Goal: Task Accomplishment & Management: Manage account settings

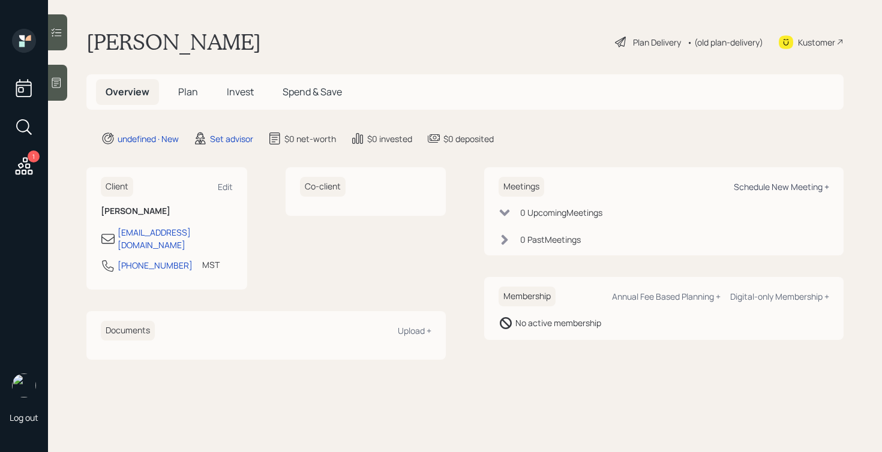
click at [756, 188] on div "Schedule New Meeting +" at bounding box center [780, 186] width 95 height 11
select select "round-[PERSON_NAME]"
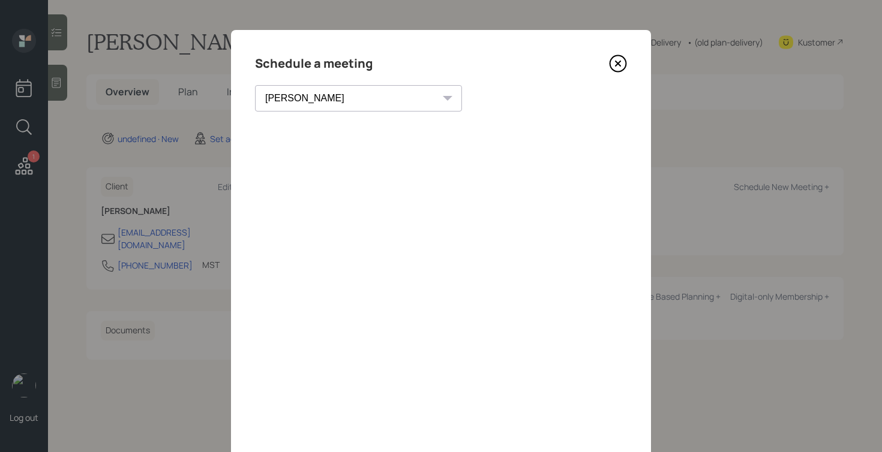
click at [619, 62] on icon at bounding box center [617, 63] width 5 height 5
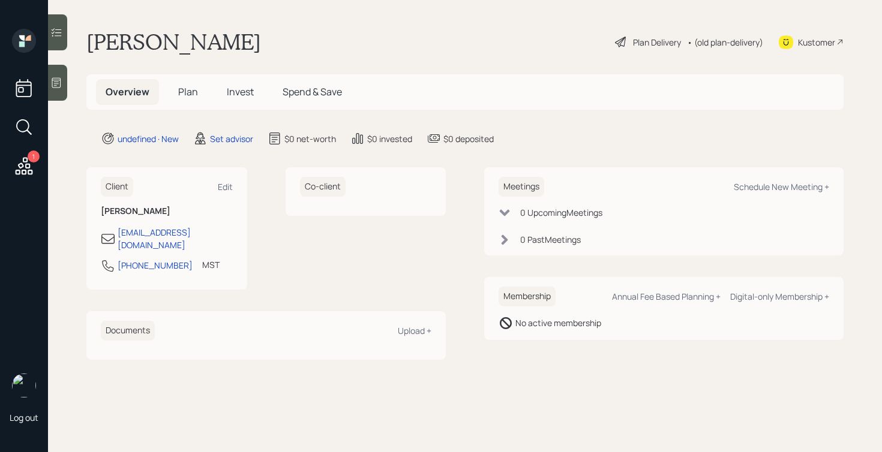
click at [56, 70] on div at bounding box center [57, 83] width 19 height 36
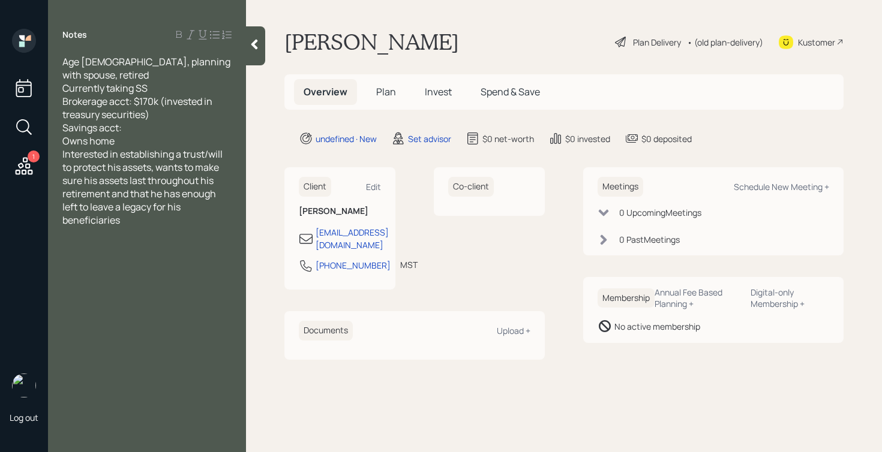
click at [175, 134] on div "Owns home" at bounding box center [146, 140] width 169 height 13
click at [251, 53] on div at bounding box center [255, 45] width 19 height 39
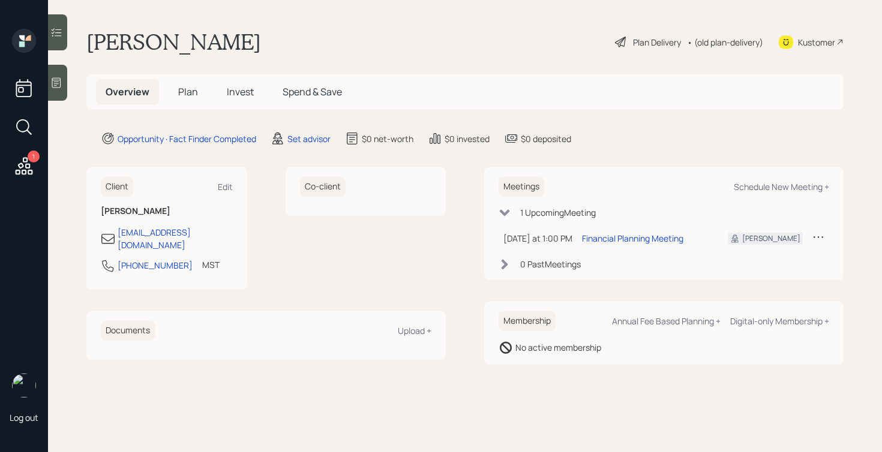
click at [58, 73] on div at bounding box center [57, 83] width 19 height 36
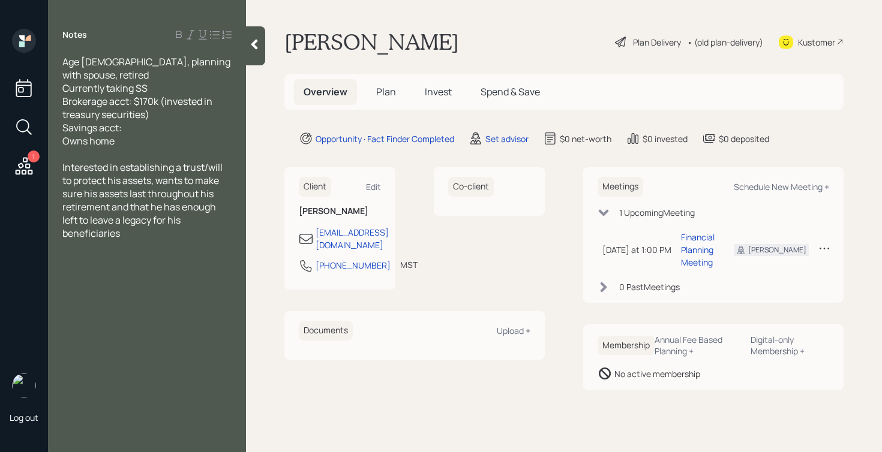
click at [254, 45] on icon at bounding box center [254, 45] width 7 height 10
